Goal: Task Accomplishment & Management: Manage account settings

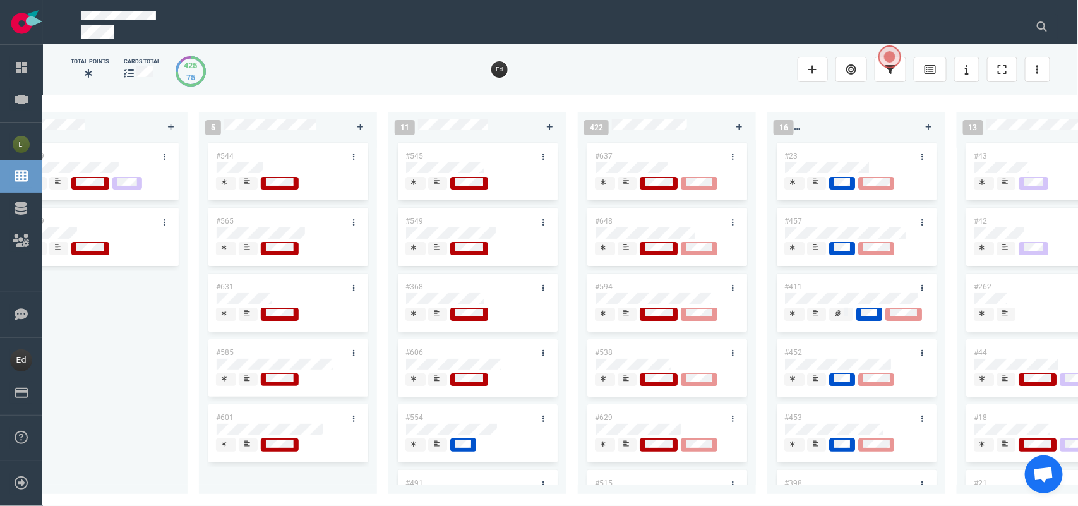
scroll to position [79, 0]
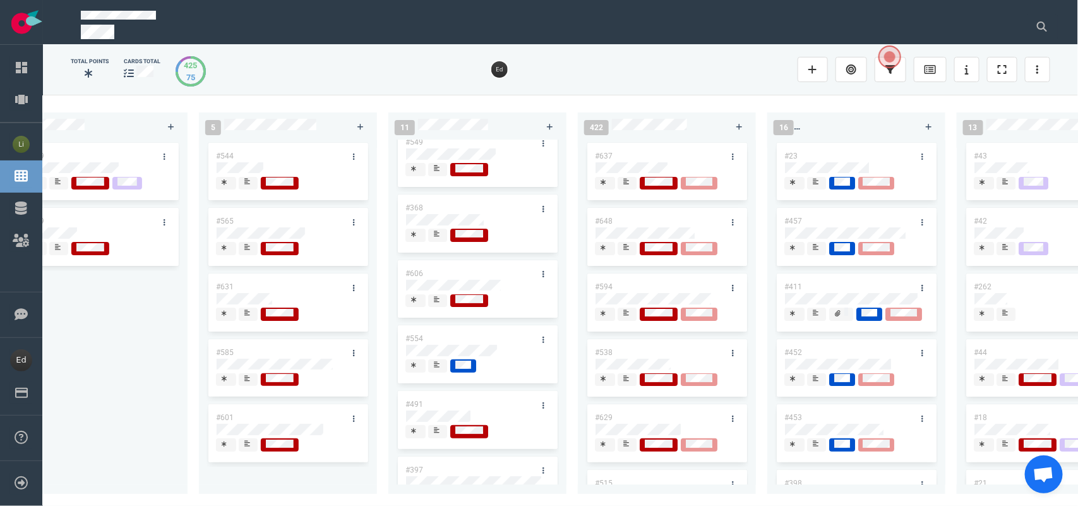
click at [439, 306] on div at bounding box center [438, 305] width 8 height 2
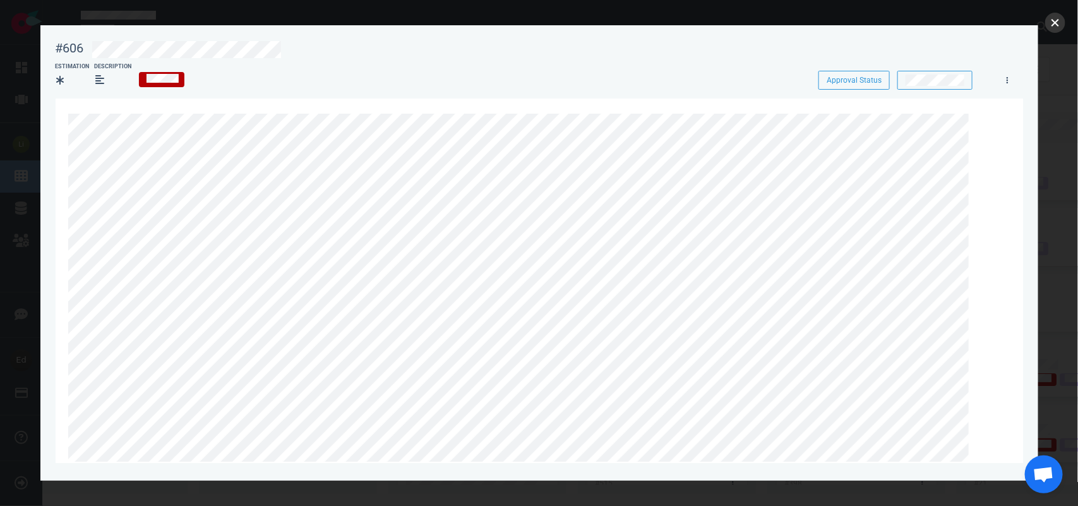
click at [1049, 27] on button "close" at bounding box center [1055, 23] width 20 height 20
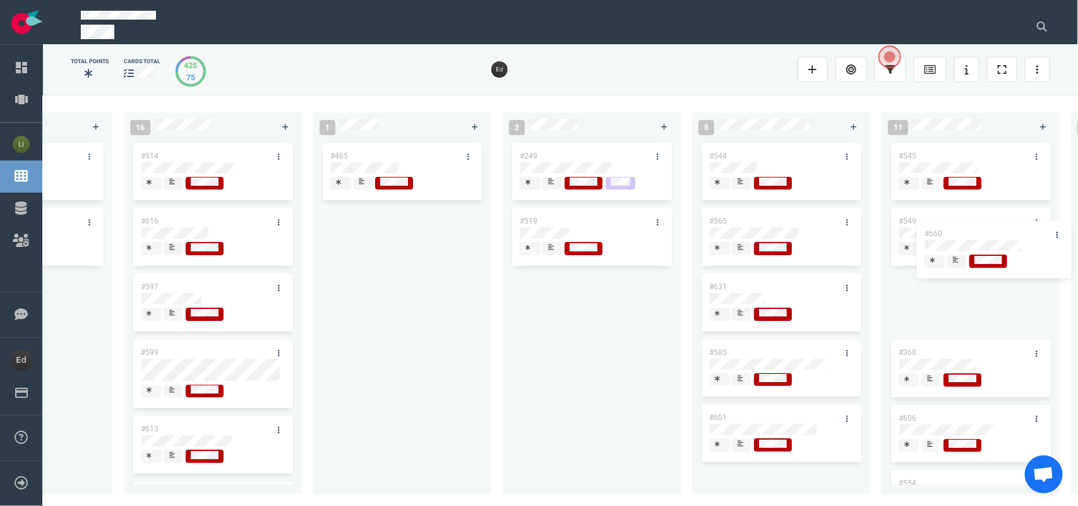
scroll to position [0, 1881]
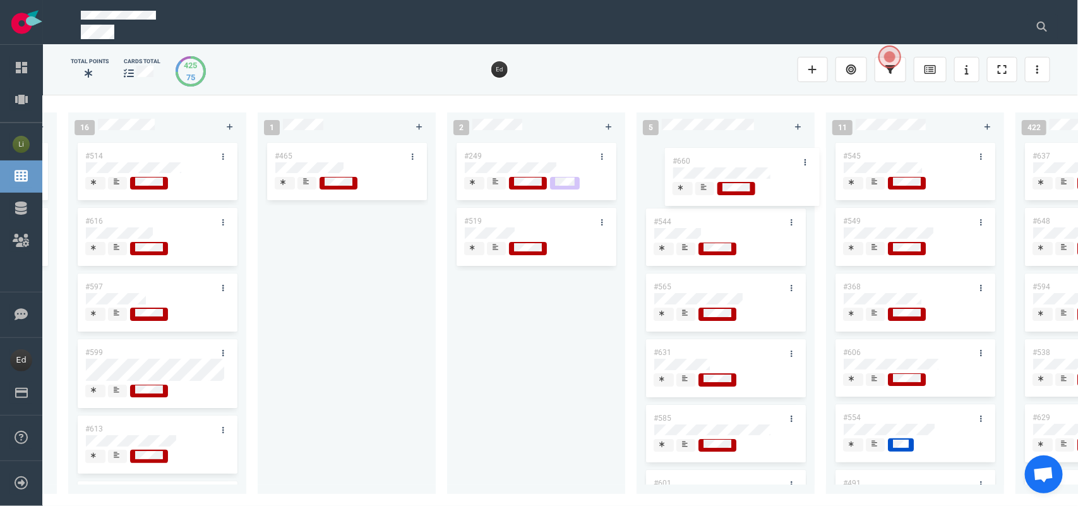
drag, startPoint x: 178, startPoint y: 150, endPoint x: 759, endPoint y: 155, distance: 580.8
click at [759, 155] on div "0 1 #653 13 #656 #641 #639 #634 #635 #608 #611 #602 #603 3 #482 #390 #331 28 #6…" at bounding box center [560, 300] width 1035 height 410
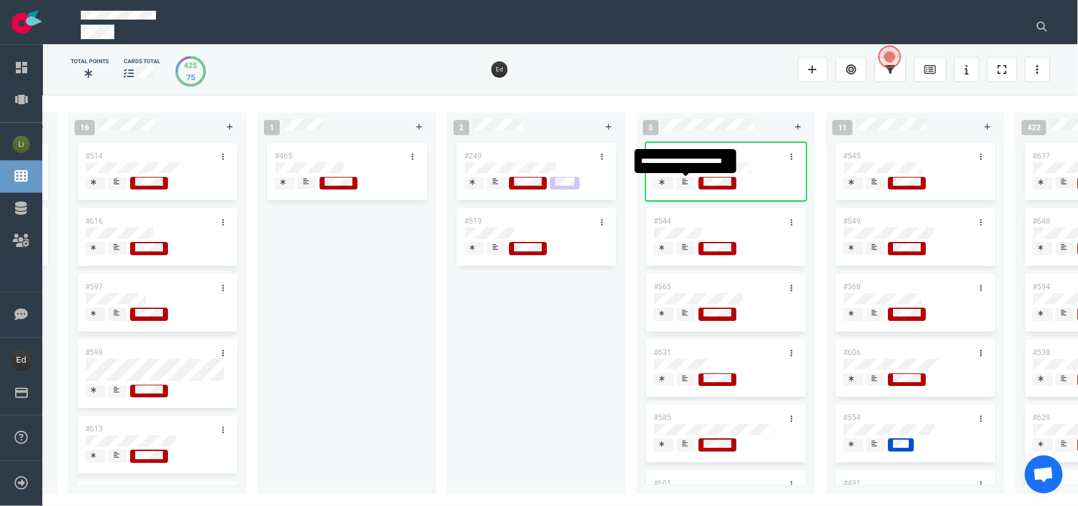
click at [682, 185] on div at bounding box center [686, 182] width 8 height 10
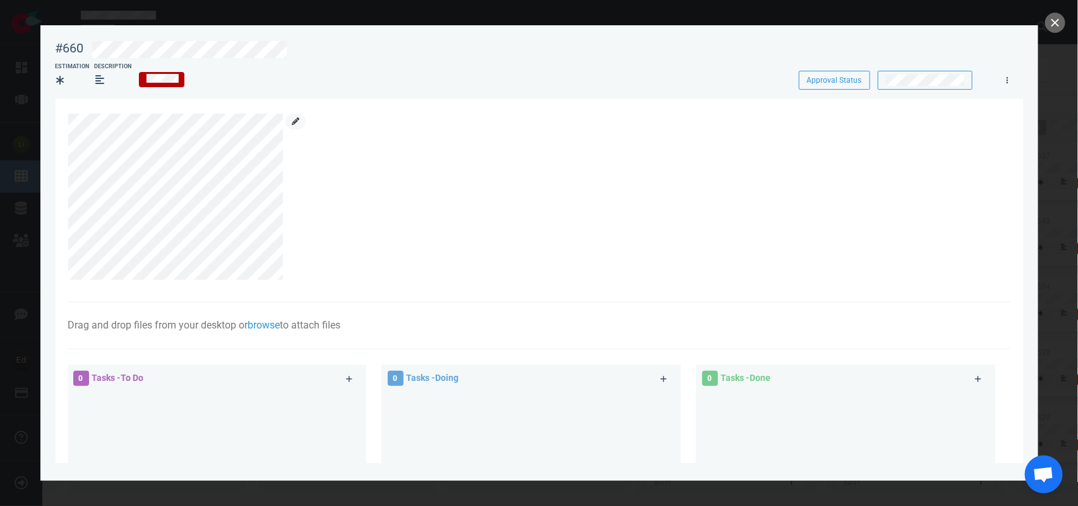
click at [292, 121] on icon at bounding box center [296, 121] width 8 height 8
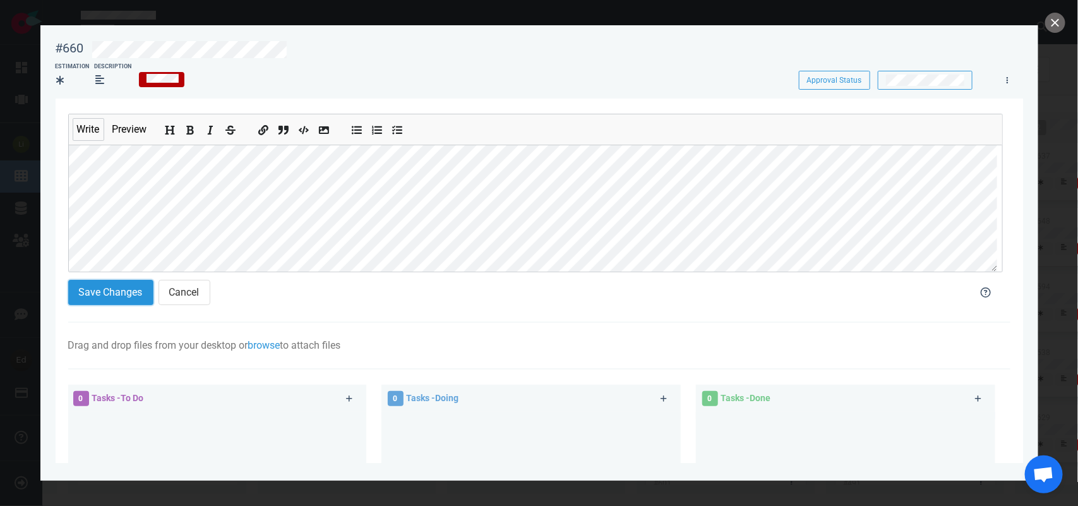
click at [117, 294] on button "Save Changes" at bounding box center [110, 292] width 85 height 25
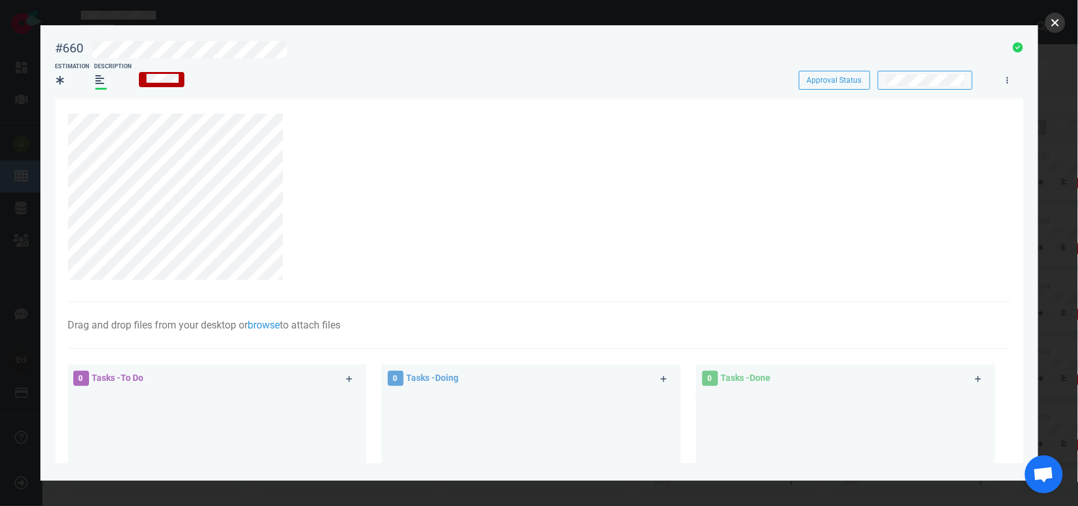
click at [1062, 17] on button "close" at bounding box center [1055, 23] width 20 height 20
